Goal: Transaction & Acquisition: Purchase product/service

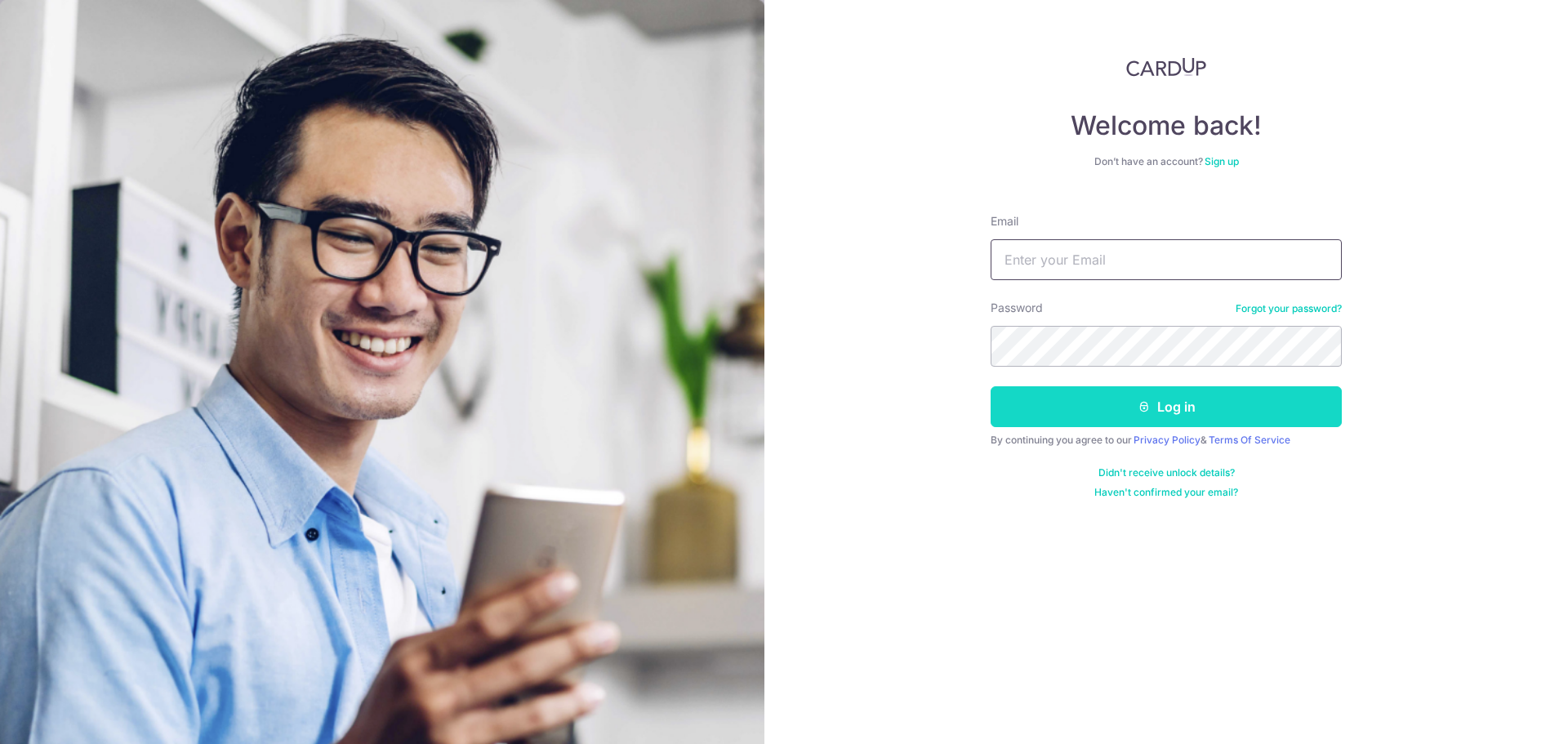
type input "[EMAIL_ADDRESS][DOMAIN_NAME]"
click at [1076, 406] on button "Log in" at bounding box center [1166, 406] width 351 height 40
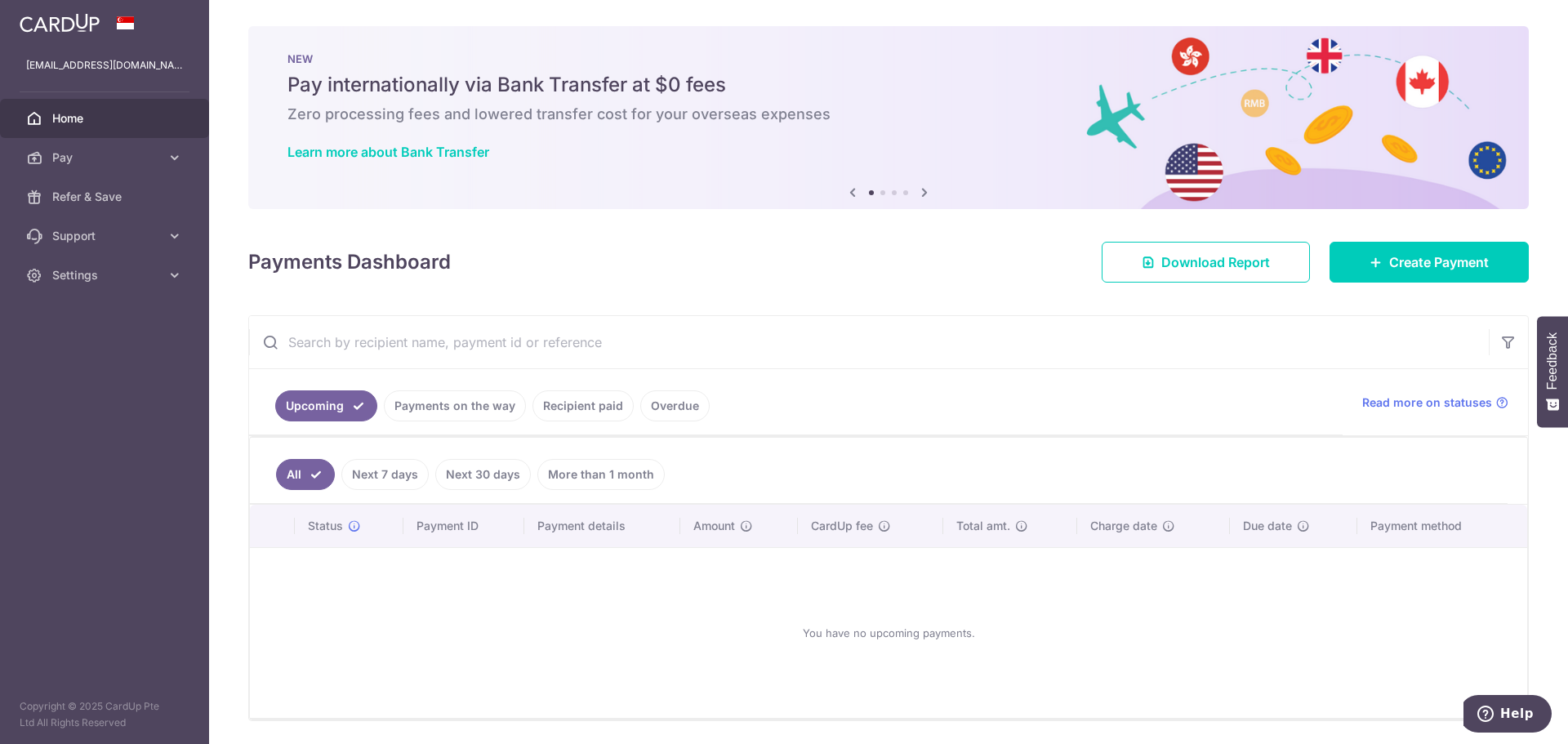
click at [115, 137] on link "Home" at bounding box center [104, 118] width 209 height 39
click at [107, 196] on span "Payments" at bounding box center [106, 196] width 108 height 16
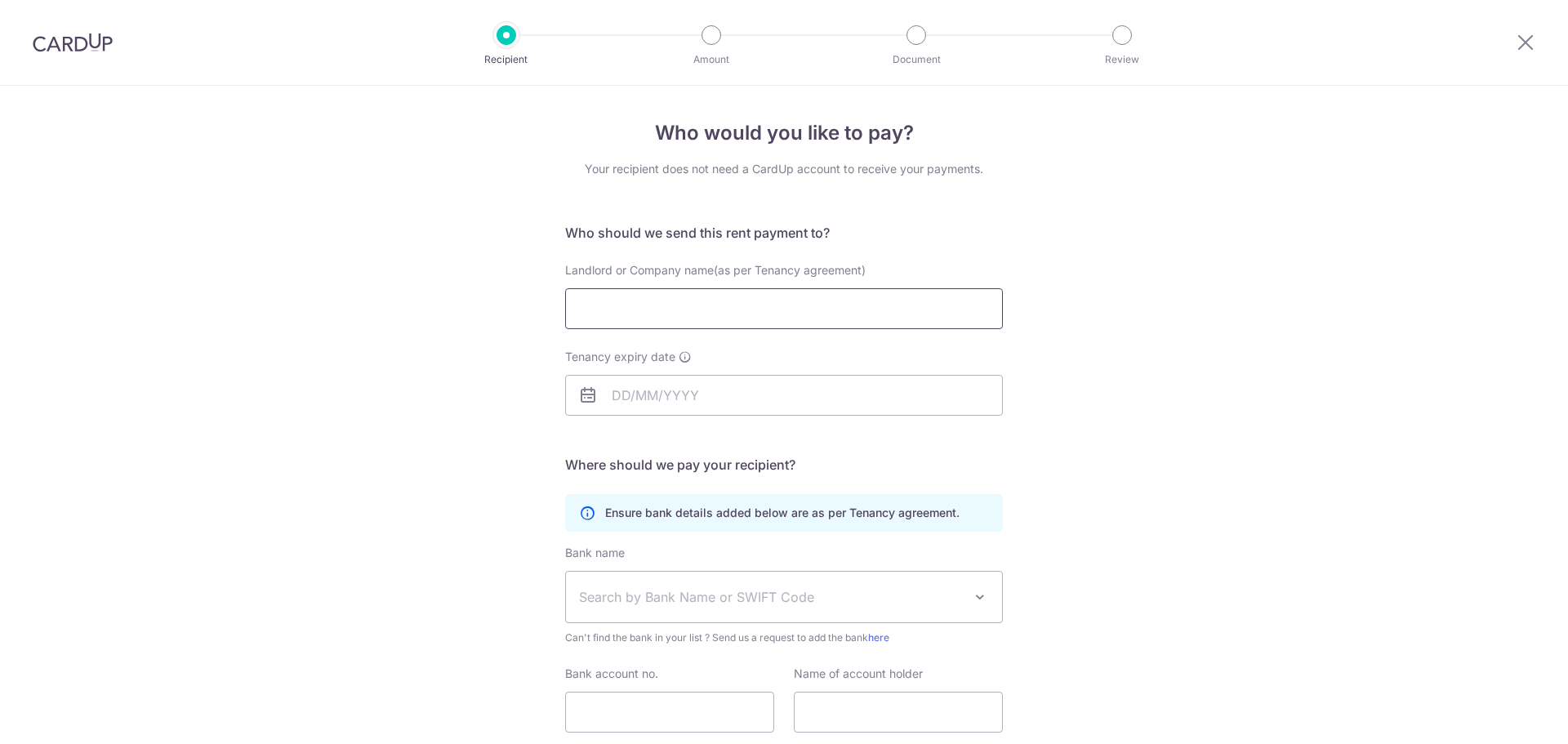
click at [698, 308] on input "Landlord or Company name(as per Tenancy agreement)" at bounding box center [784, 308] width 438 height 40
drag, startPoint x: 348, startPoint y: 355, endPoint x: 364, endPoint y: 345, distance: 18.9
click at [353, 349] on div "Who would you like to pay? Your recipient does not need a CardUp account to rec…" at bounding box center [784, 473] width 1568 height 777
